Goal: Complete application form

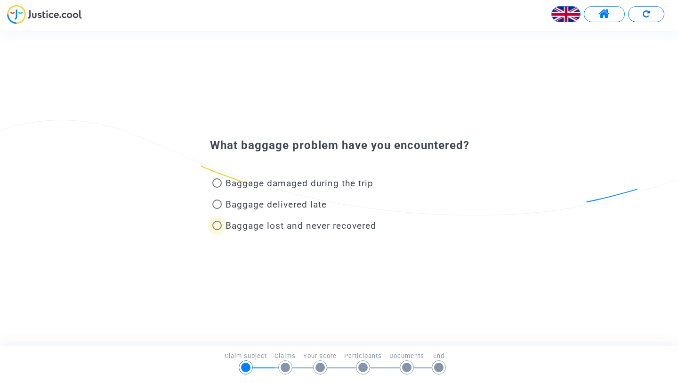
click at [218, 227] on span at bounding box center [216, 224] width 9 height 9
click at [217, 230] on input "Baggage lost and never recovered" at bounding box center [217, 230] width 0 height 0
radio input "true"
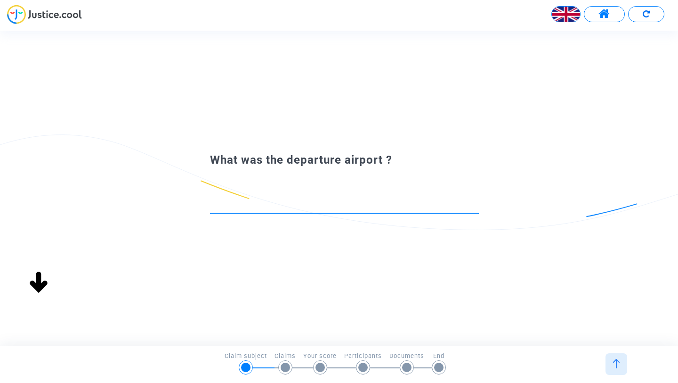
click at [273, 199] on input at bounding box center [344, 203] width 269 height 9
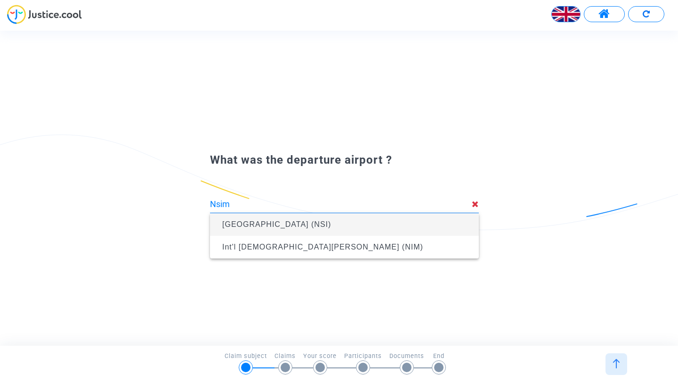
click at [252, 226] on span "Yaoundé Nsimalen International Airport (NSI)" at bounding box center [276, 224] width 109 height 8
type input "Yaoundé Nsimalen International Airport (NSI)"
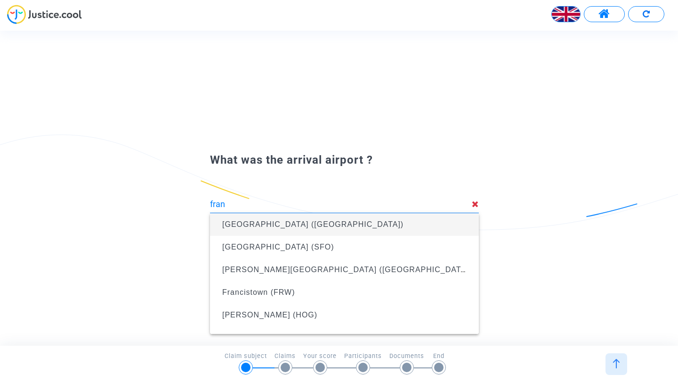
click at [304, 227] on span "Frankfurt Airport (FRA)" at bounding box center [312, 224] width 181 height 8
type input "Frankfurt Airport (FRA)"
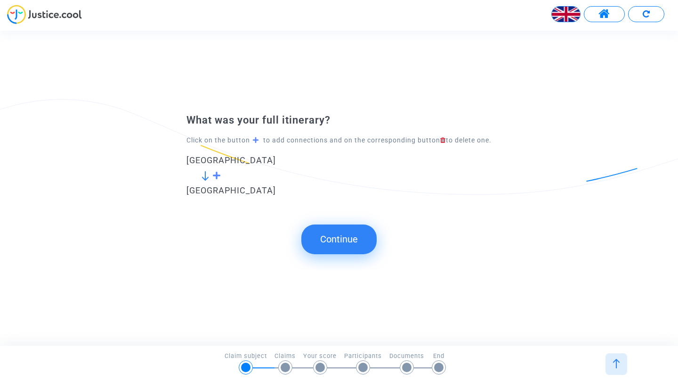
click at [341, 248] on button "Continue" at bounding box center [339, 238] width 75 height 29
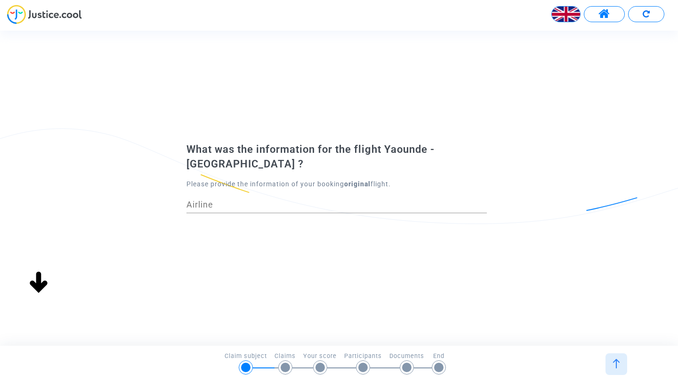
click at [285, 203] on input "Airline" at bounding box center [337, 204] width 301 height 9
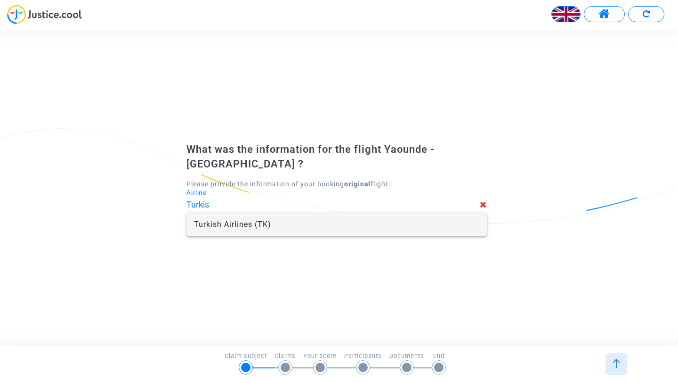
click at [235, 224] on span "Turkish Airlines (TK)" at bounding box center [337, 224] width 286 height 23
type input "Turkish Airlines"
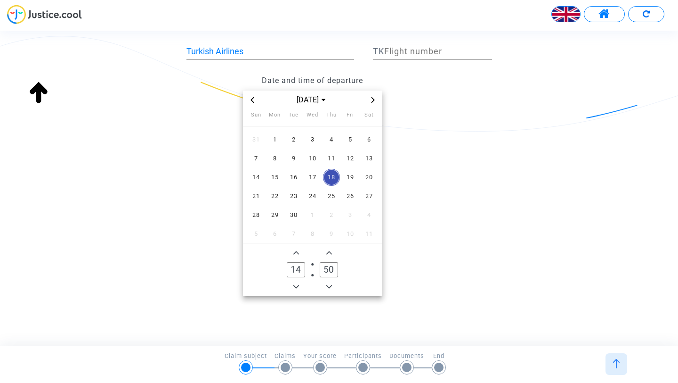
scroll to position [93, 0]
click at [370, 173] on span "20" at bounding box center [369, 175] width 17 height 17
click at [369, 96] on span "Next month" at bounding box center [372, 97] width 11 height 11
click at [249, 100] on span "Previous month" at bounding box center [252, 97] width 11 height 11
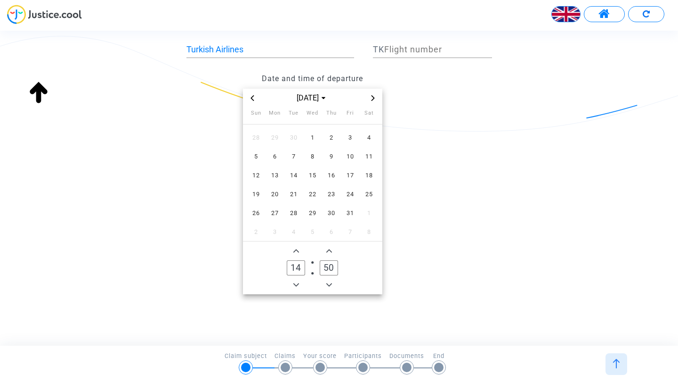
click at [249, 100] on span "Previous month" at bounding box center [252, 97] width 11 height 11
click at [311, 192] on span "20" at bounding box center [312, 194] width 17 height 17
click at [297, 253] on span "Add a hour" at bounding box center [296, 250] width 11 height 11
click at [296, 249] on icon "Add a hour" at bounding box center [297, 250] width 6 height 3
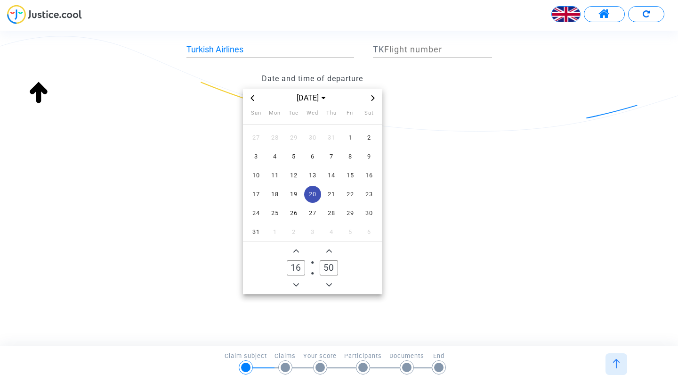
click at [296, 249] on icon "Add a hour" at bounding box center [297, 250] width 6 height 3
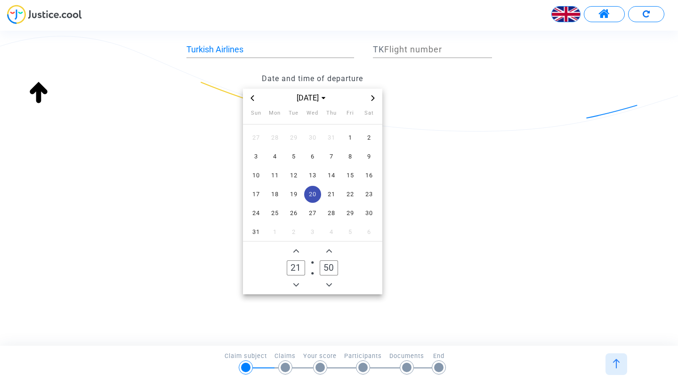
click at [296, 249] on icon "Add a hour" at bounding box center [297, 250] width 6 height 3
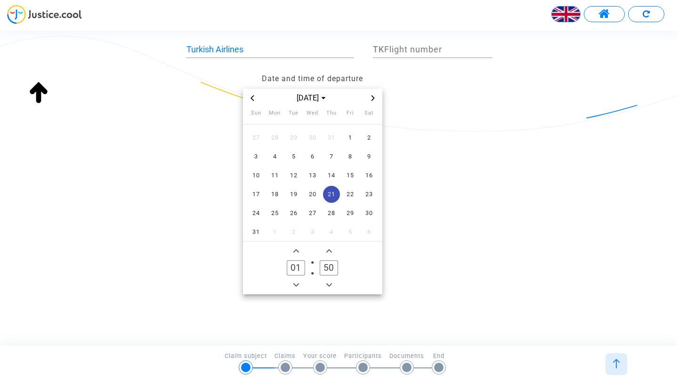
type input "02"
click at [309, 194] on span "20" at bounding box center [312, 194] width 17 height 17
click at [328, 248] on icon "Add a minute" at bounding box center [329, 251] width 6 height 6
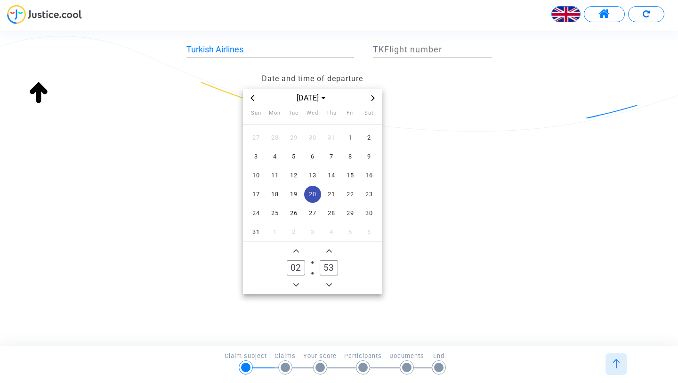
click at [328, 248] on icon "Add a minute" at bounding box center [329, 251] width 6 height 6
click at [332, 283] on span "Minus a minute" at bounding box center [329, 284] width 11 height 11
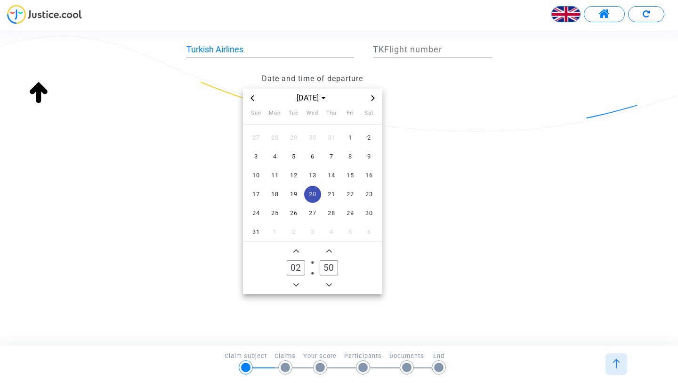
click at [332, 283] on span "Minus a minute" at bounding box center [329, 284] width 11 height 11
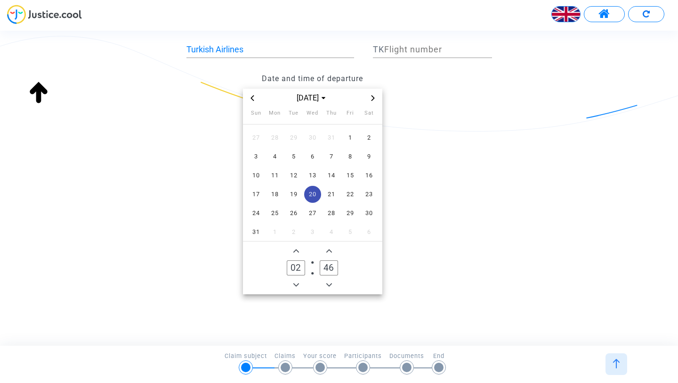
type input "45"
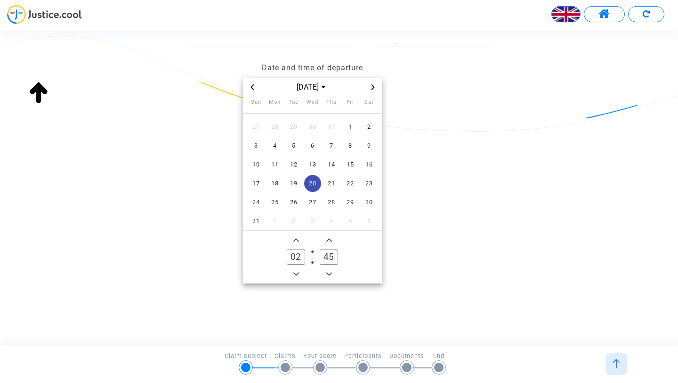
click at [499, 270] on div "What was the information for the flight Yaounde - Frankfurt ? Please provide th…" at bounding box center [339, 134] width 678 height 316
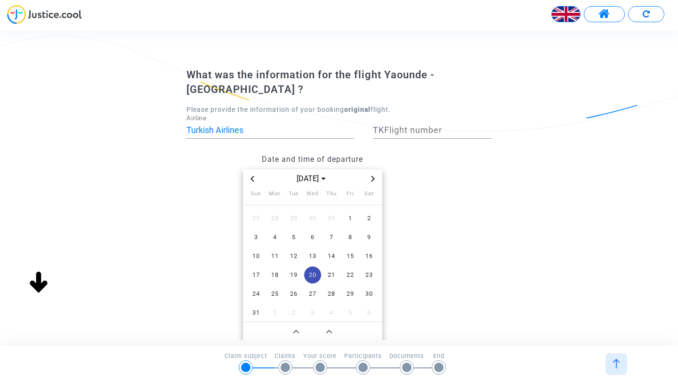
scroll to position [10, 0]
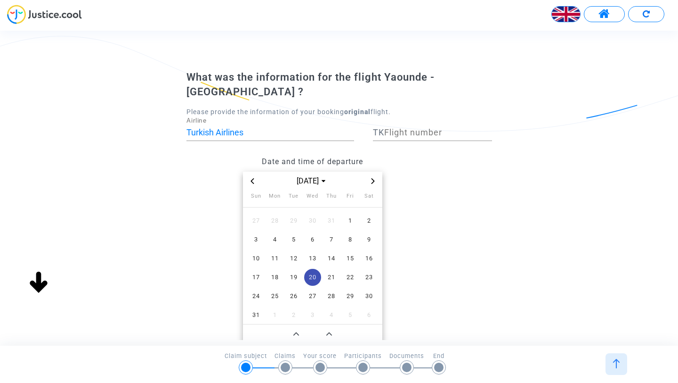
click at [407, 133] on input "Flight number" at bounding box center [438, 132] width 108 height 9
type input "1593/20"
click at [506, 251] on div "What was the information for the flight Yaounde - Frankfurt ? Please provide th…" at bounding box center [339, 228] width 678 height 316
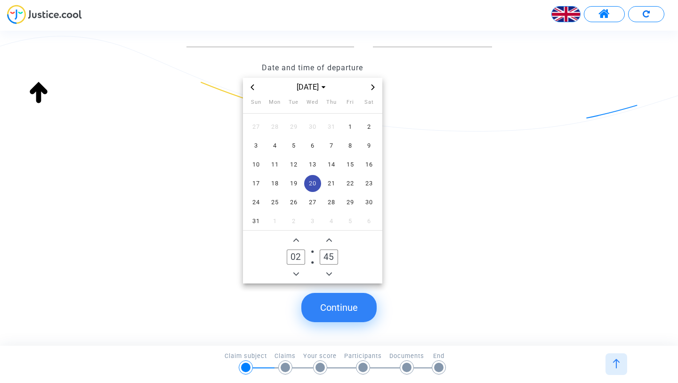
click at [343, 305] on button "Continue" at bounding box center [339, 307] width 75 height 29
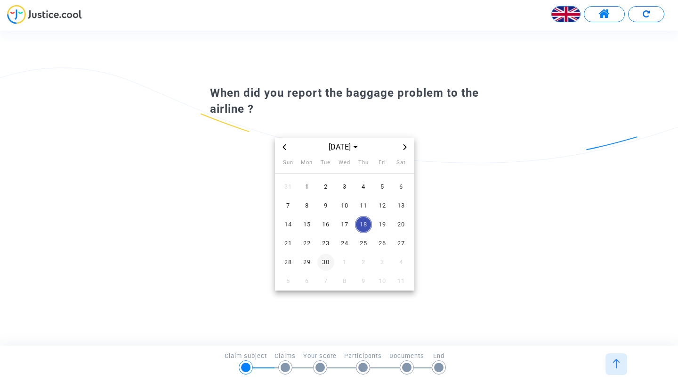
click at [328, 261] on span "30" at bounding box center [326, 261] width 17 height 17
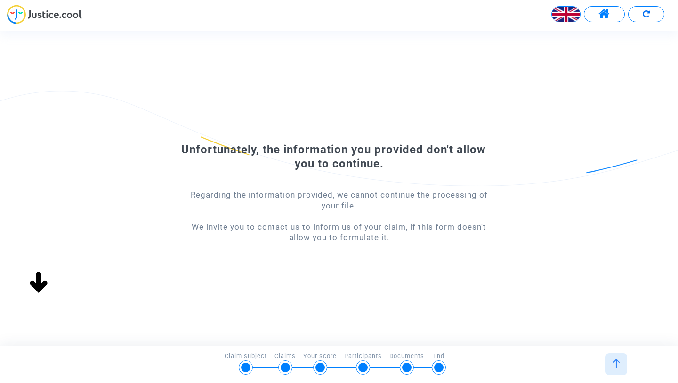
scroll to position [0, 0]
click at [408, 364] on div at bounding box center [406, 366] width 9 height 9
click at [408, 367] on div at bounding box center [406, 366] width 9 height 9
click at [619, 361] on img at bounding box center [616, 363] width 9 height 9
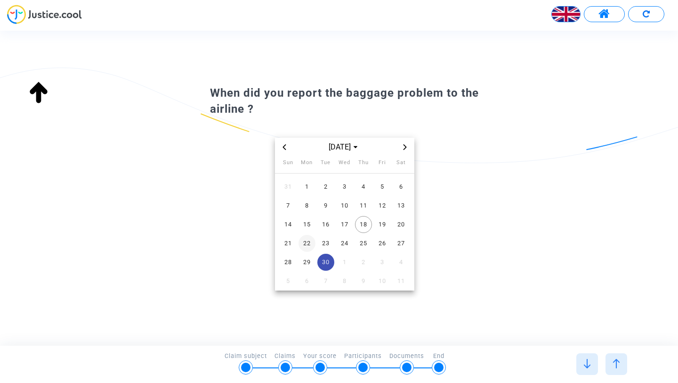
click at [309, 243] on span "22" at bounding box center [307, 243] width 17 height 17
click at [289, 242] on span "21" at bounding box center [288, 243] width 17 height 17
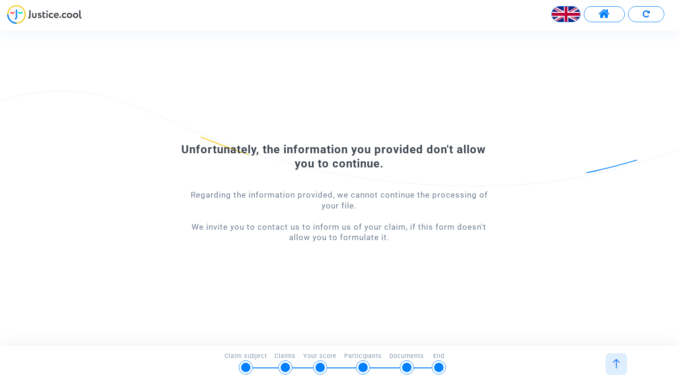
click at [571, 14] on img at bounding box center [566, 14] width 28 height 28
click at [558, 33] on div "Français" at bounding box center [543, 38] width 74 height 23
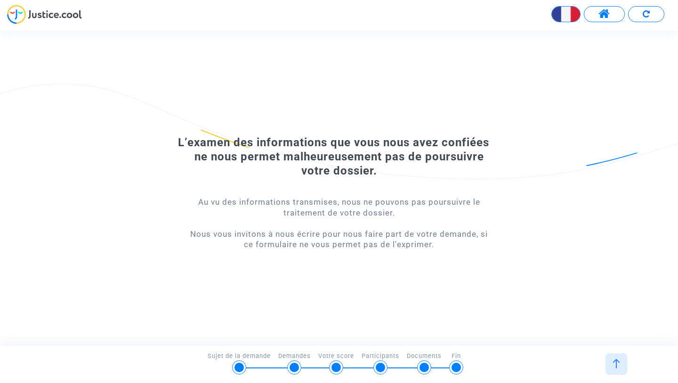
click at [603, 16] on span at bounding box center [605, 14] width 12 height 12
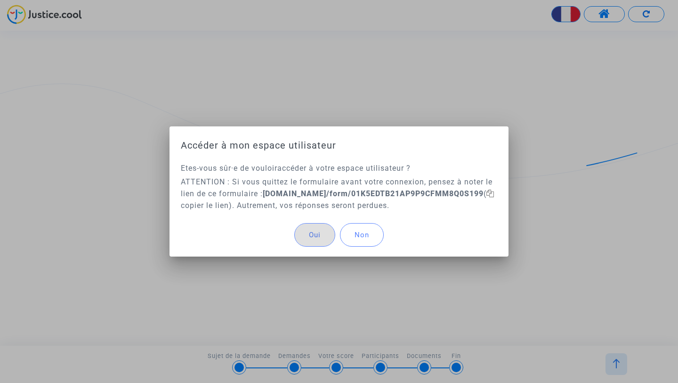
click at [358, 236] on span "Non" at bounding box center [362, 234] width 15 height 8
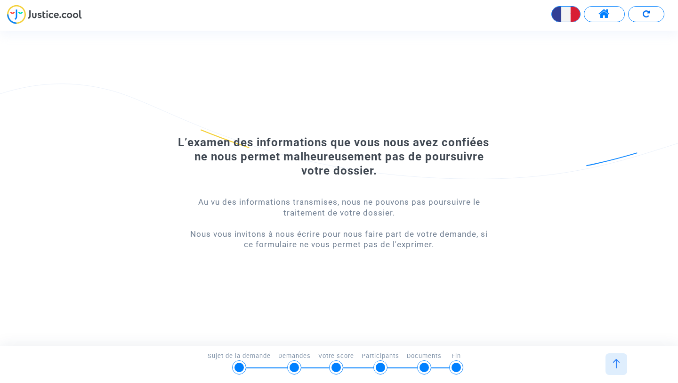
click at [614, 364] on img at bounding box center [616, 363] width 9 height 9
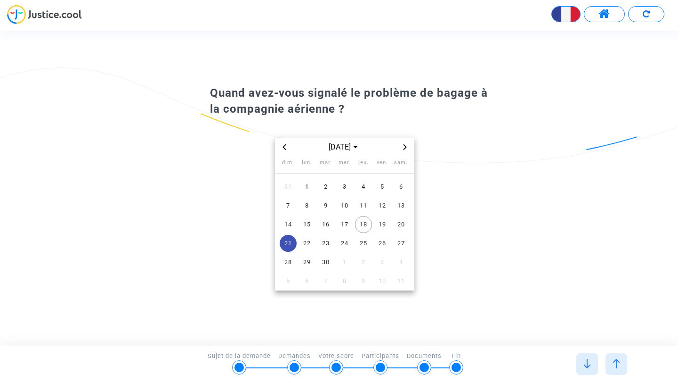
click at [39, 92] on div "Quand avez-vous signalé le problème de bagage à la compagnie aérienne ? sept. 2…" at bounding box center [339, 188] width 678 height 212
click at [619, 360] on img at bounding box center [616, 363] width 9 height 9
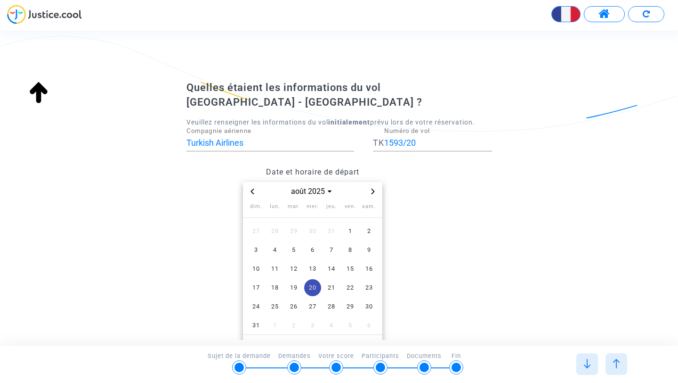
click at [619, 360] on img at bounding box center [616, 363] width 9 height 9
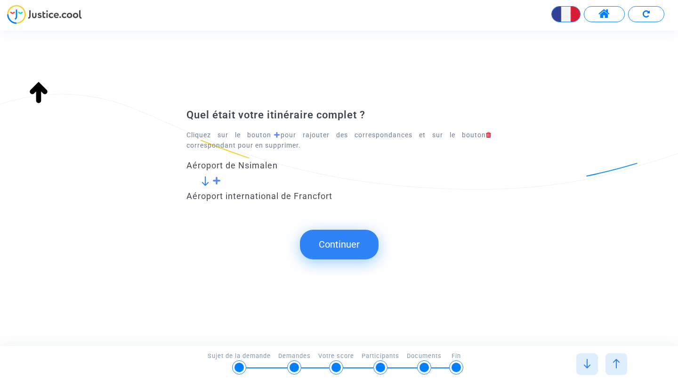
click at [619, 359] on img at bounding box center [616, 363] width 9 height 9
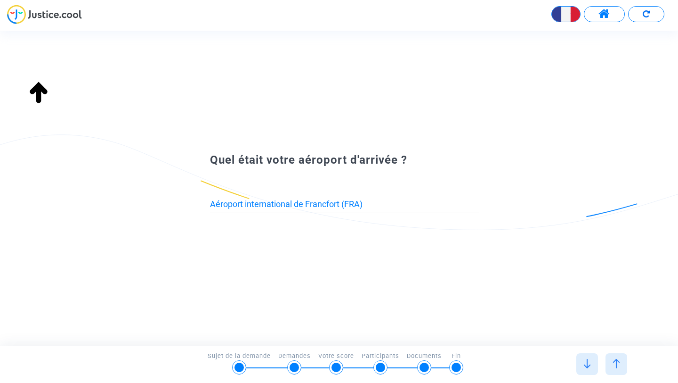
click at [619, 359] on img at bounding box center [616, 363] width 9 height 9
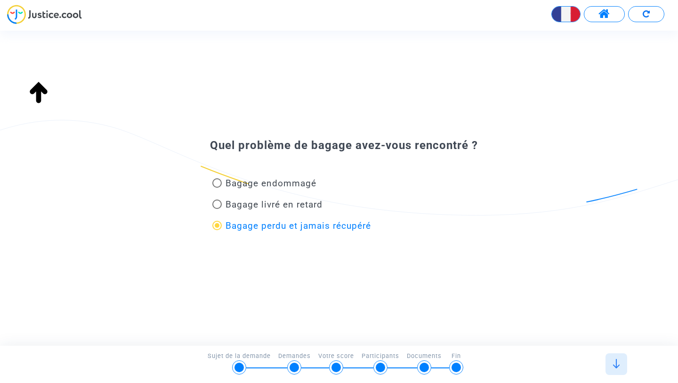
click at [619, 359] on img at bounding box center [616, 363] width 9 height 9
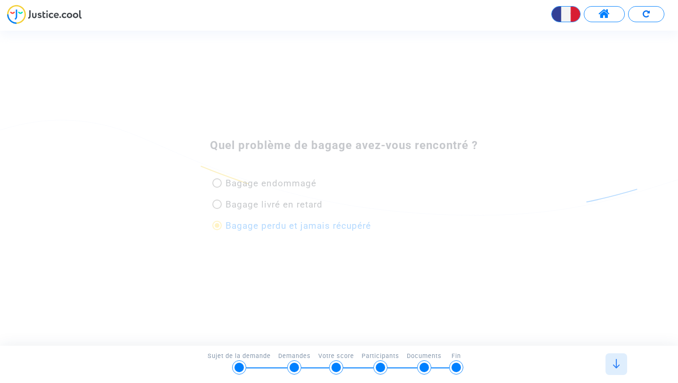
click at [619, 359] on div at bounding box center [616, 364] width 29 height 22
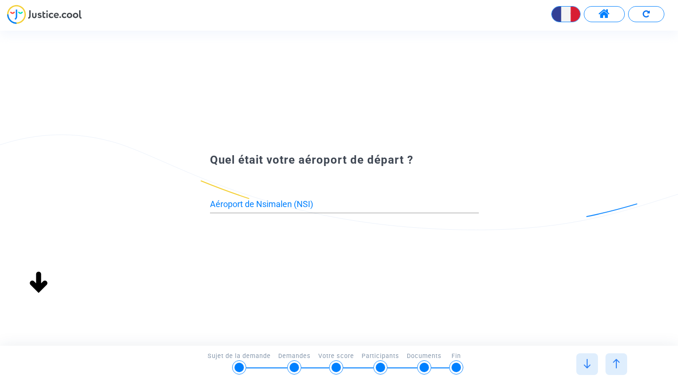
click at [619, 359] on img at bounding box center [616, 363] width 9 height 9
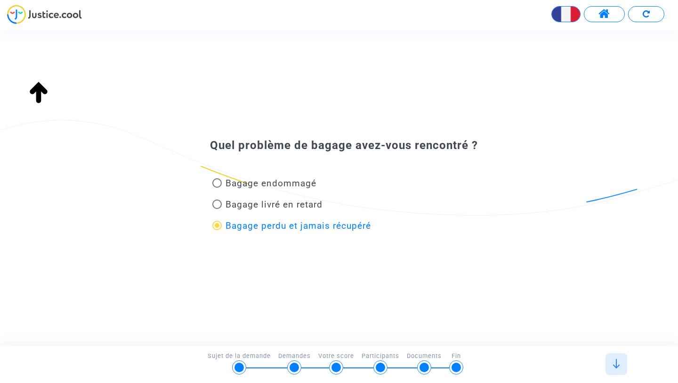
click at [603, 14] on span at bounding box center [605, 14] width 12 height 12
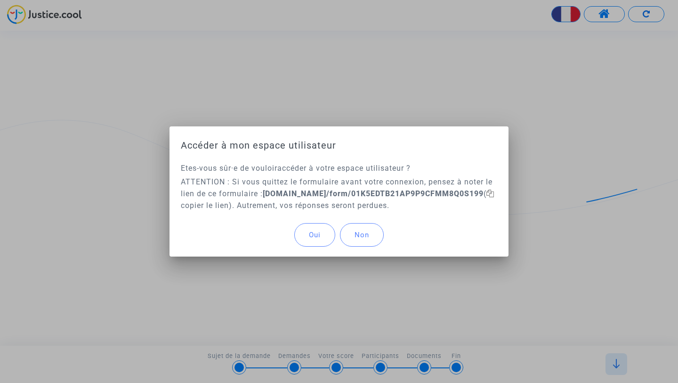
click at [320, 246] on button "Oui" at bounding box center [314, 235] width 41 height 24
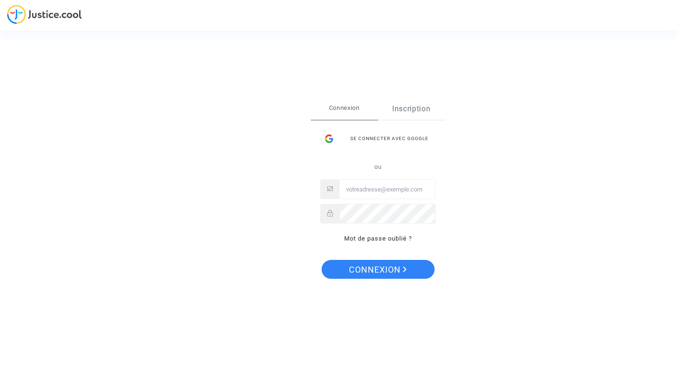
click at [404, 109] on link "Inscription" at bounding box center [411, 109] width 67 height 22
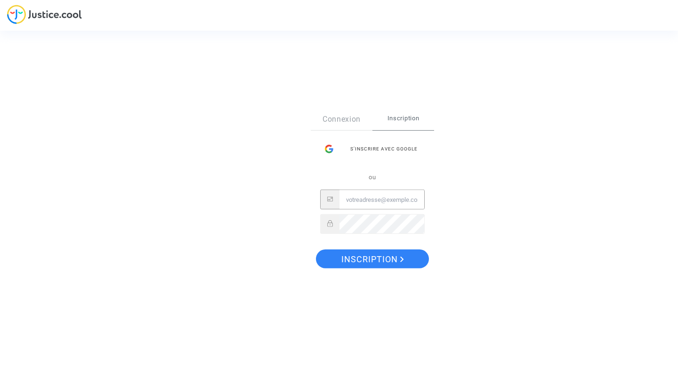
click at [355, 197] on input "Email" at bounding box center [382, 199] width 85 height 19
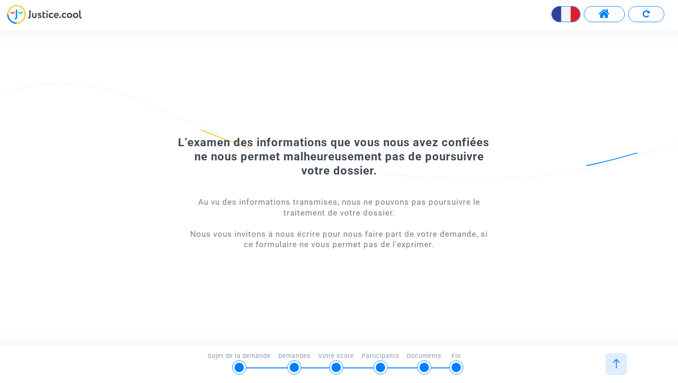
click at [18, 8] on img at bounding box center [44, 14] width 75 height 19
click at [602, 10] on span at bounding box center [605, 14] width 12 height 12
